Goal: Understand process/instructions: Learn how to perform a task or action

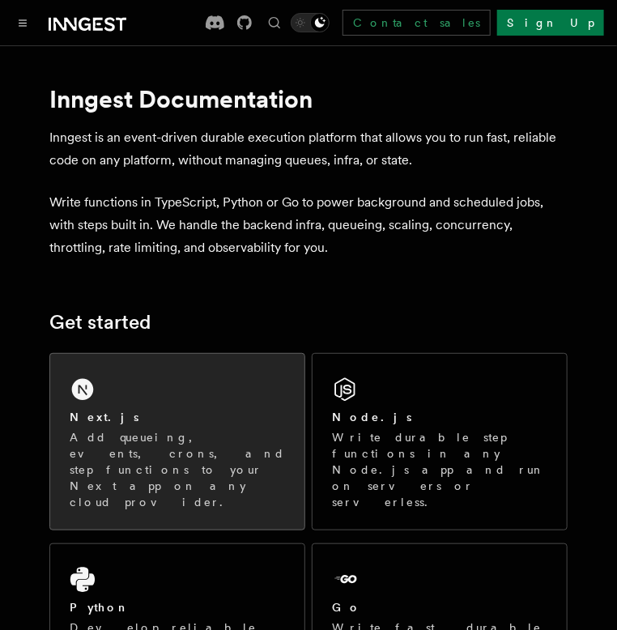
drag, startPoint x: 0, startPoint y: 0, endPoint x: 230, endPoint y: 365, distance: 431.5
click at [230, 365] on div "Next.js Add queueing, events, crons, and step functions to your Next app on any…" at bounding box center [177, 442] width 254 height 176
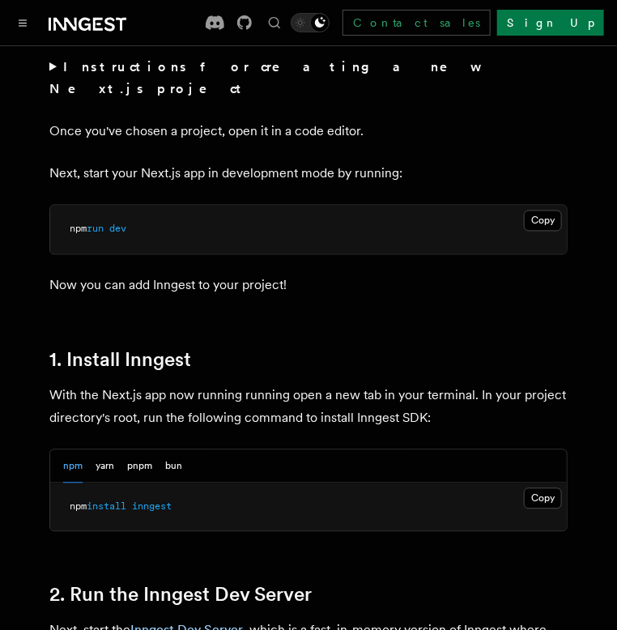
scroll to position [874, 0]
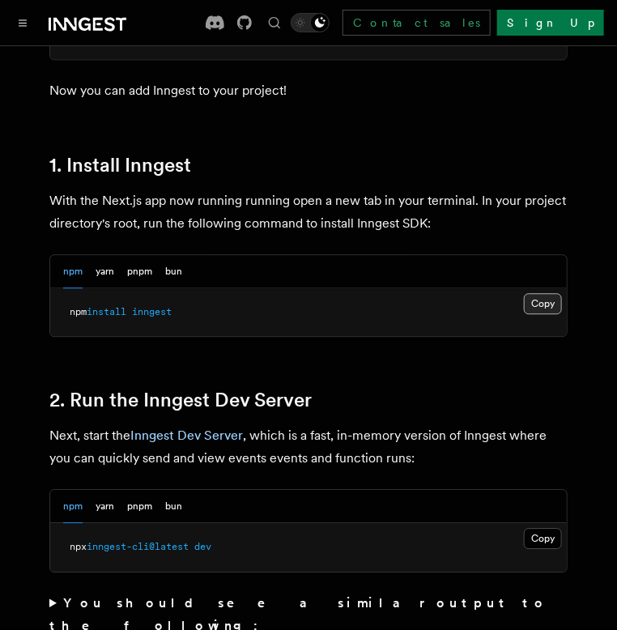
click at [545, 293] on button "Copy Copied" at bounding box center [543, 303] width 38 height 21
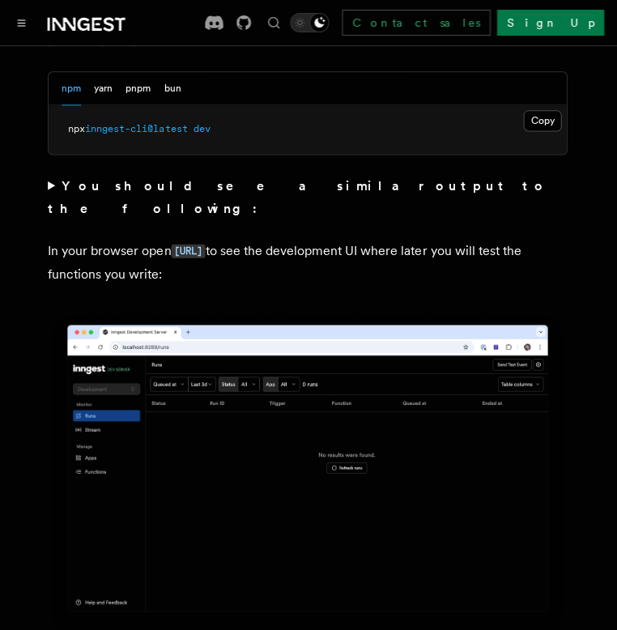
scroll to position [1291, 0]
click at [206, 244] on code "http://localhost:8288" at bounding box center [189, 251] width 34 height 14
